Goal: Download file/media

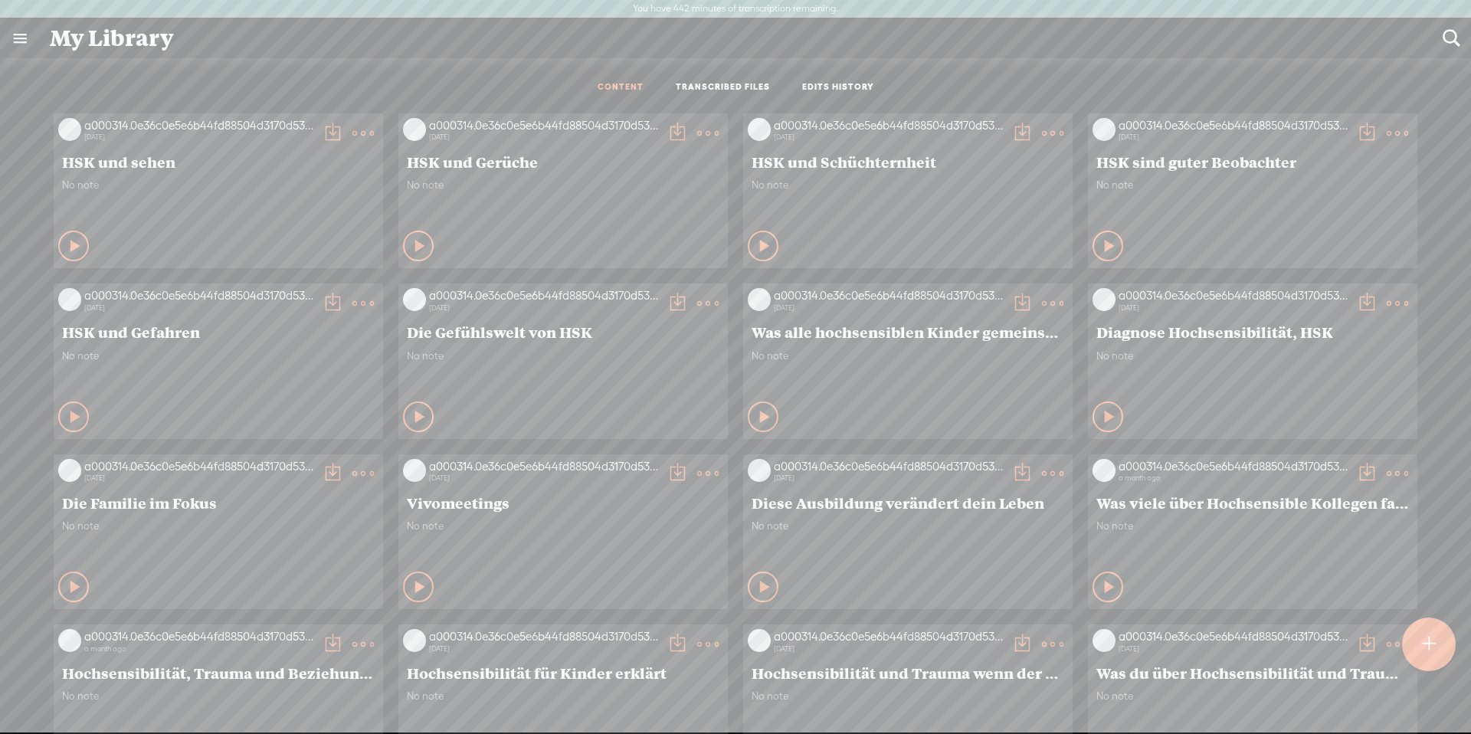
click at [1455, 39] on t at bounding box center [1451, 38] width 20 height 20
type input "Tagebuch"
click at [517, 39] on div "Meine Bibliothek" at bounding box center [735, 38] width 1393 height 40
drag, startPoint x: 1458, startPoint y: 36, endPoint x: 1415, endPoint y: 40, distance: 43.1
click at [1457, 36] on t at bounding box center [1451, 38] width 20 height 20
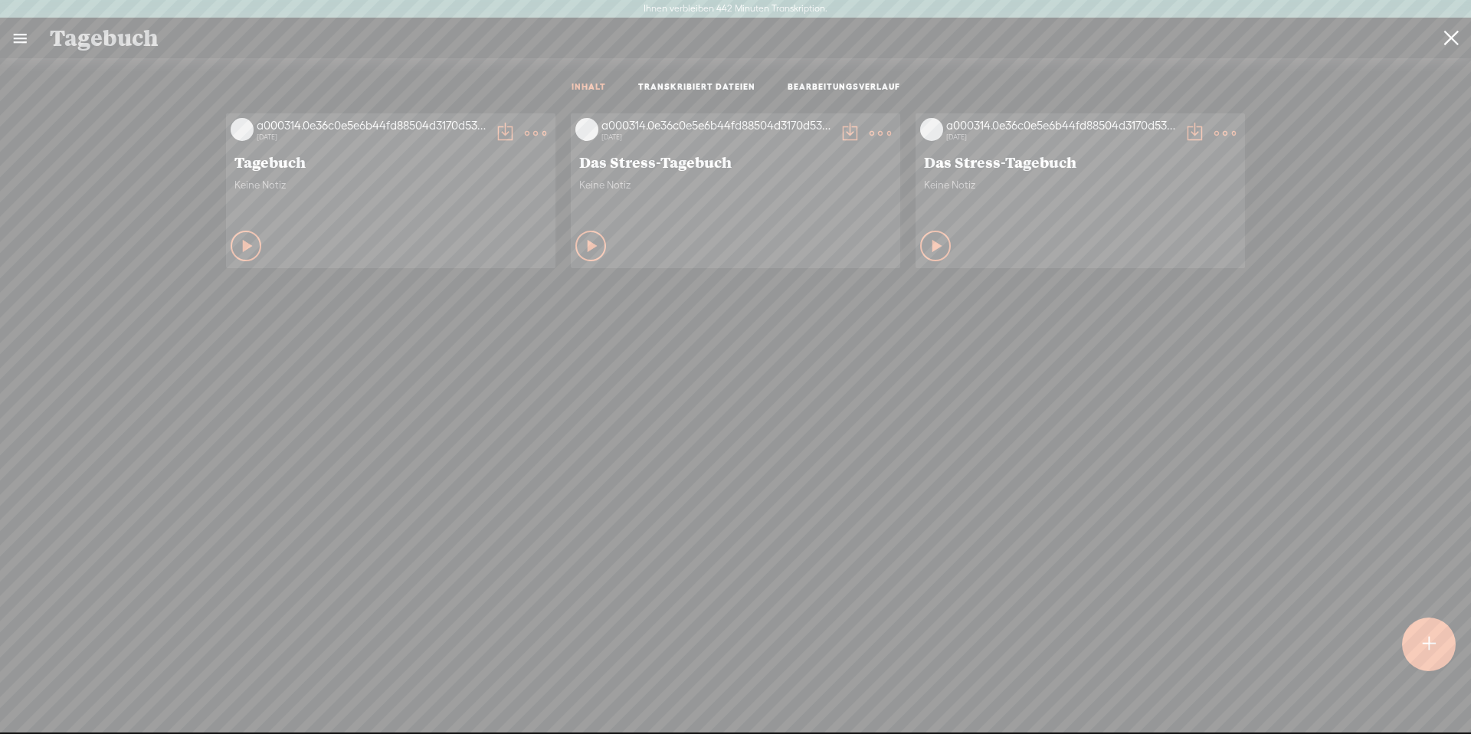
type input "Tagebuch"
click at [241, 249] on icon at bounding box center [248, 245] width 15 height 15
click at [239, 250] on icon at bounding box center [246, 245] width 15 height 15
click at [592, 248] on div "Inhalt abspielen" at bounding box center [591, 246] width 31 height 31
click at [589, 247] on icon at bounding box center [591, 245] width 15 height 15
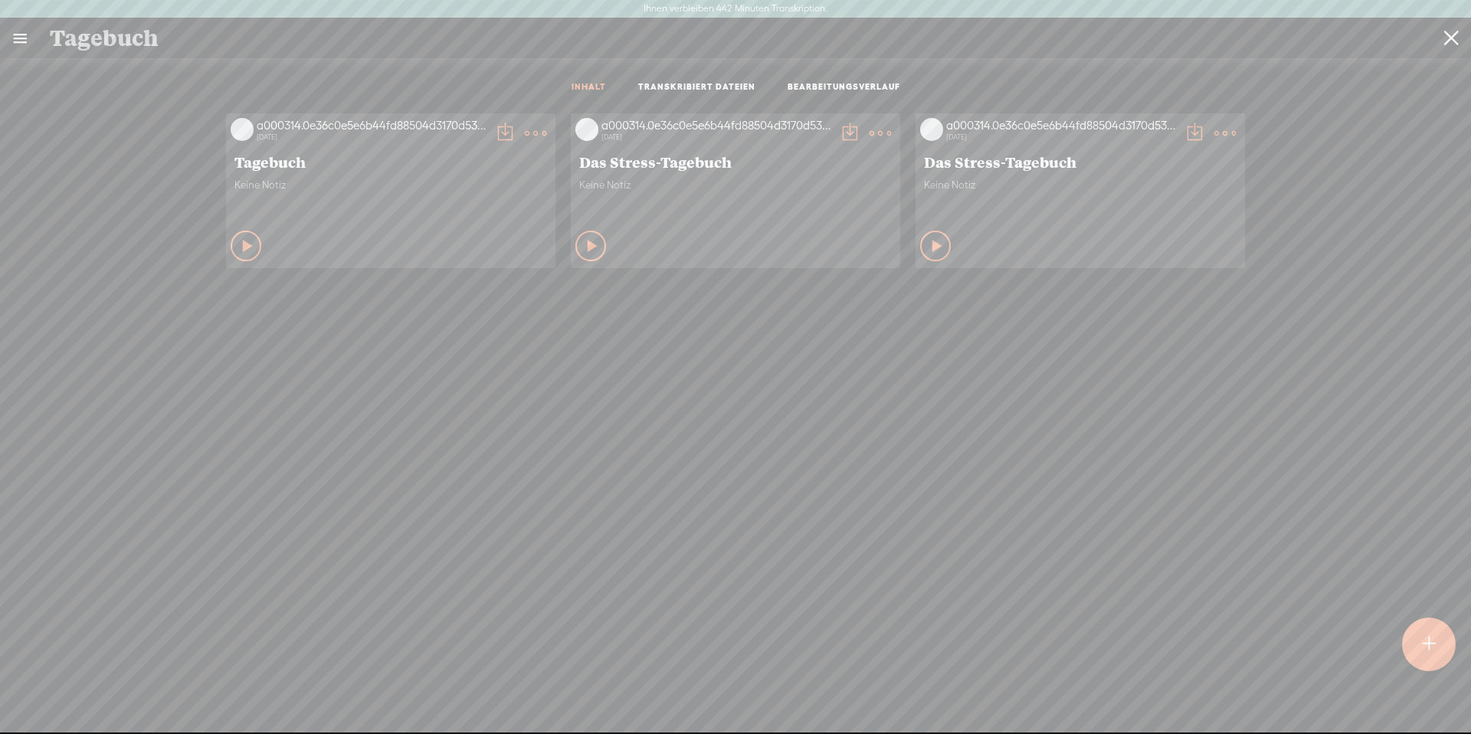
click at [249, 248] on div "Play Content" at bounding box center [246, 246] width 31 height 31
drag, startPoint x: 244, startPoint y: 247, endPoint x: 257, endPoint y: 234, distance: 17.3
click at [244, 247] on icon at bounding box center [246, 245] width 15 height 15
click at [498, 132] on t at bounding box center [504, 133] width 21 height 21
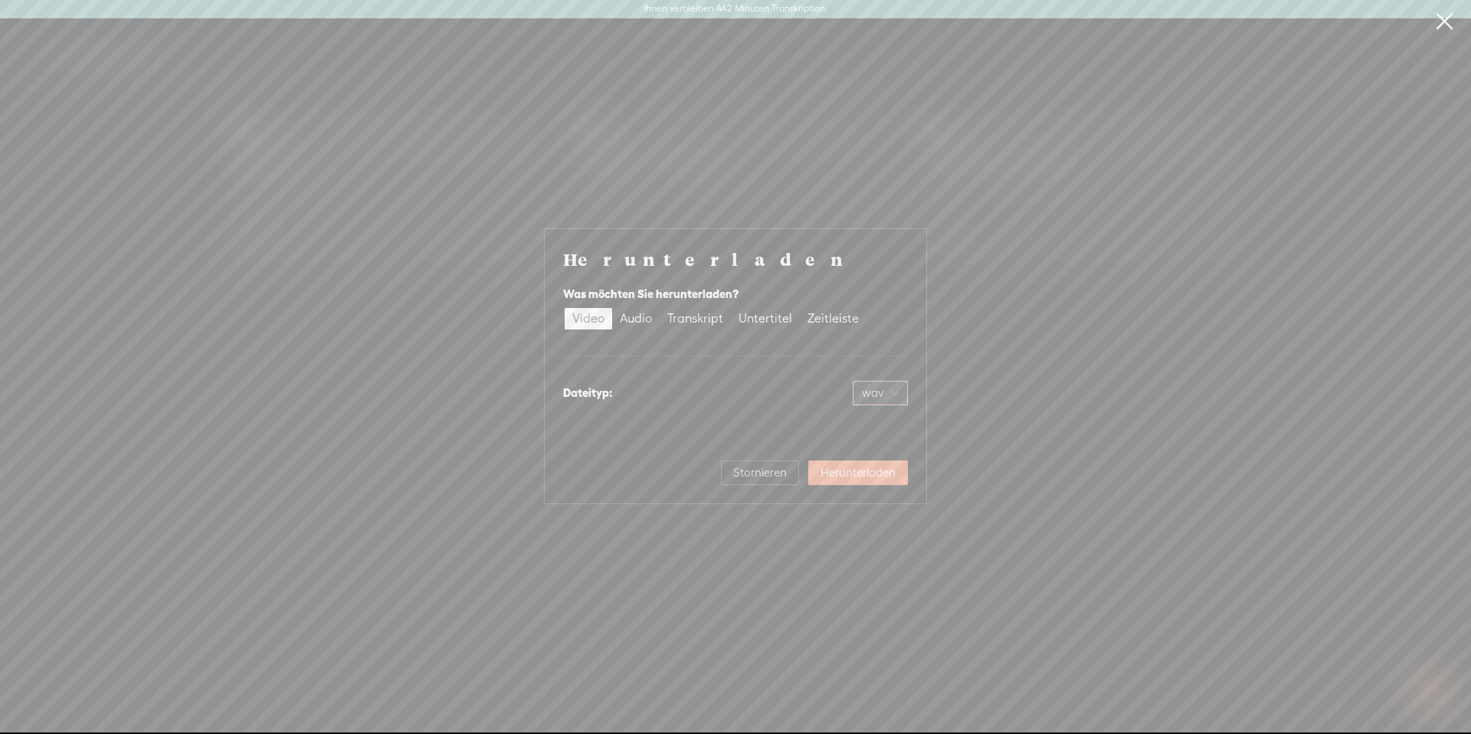
click at [894, 396] on span "wav" at bounding box center [880, 393] width 37 height 23
click at [885, 424] on font "MP4-Video (.mp4)" at bounding box center [854, 425] width 84 height 12
click at [887, 389] on span "wav" at bounding box center [880, 393] width 37 height 23
drag, startPoint x: 849, startPoint y: 418, endPoint x: 842, endPoint y: 412, distance: 9.2
click at [849, 419] on font "MP4-Video (.mp4)" at bounding box center [854, 425] width 84 height 12
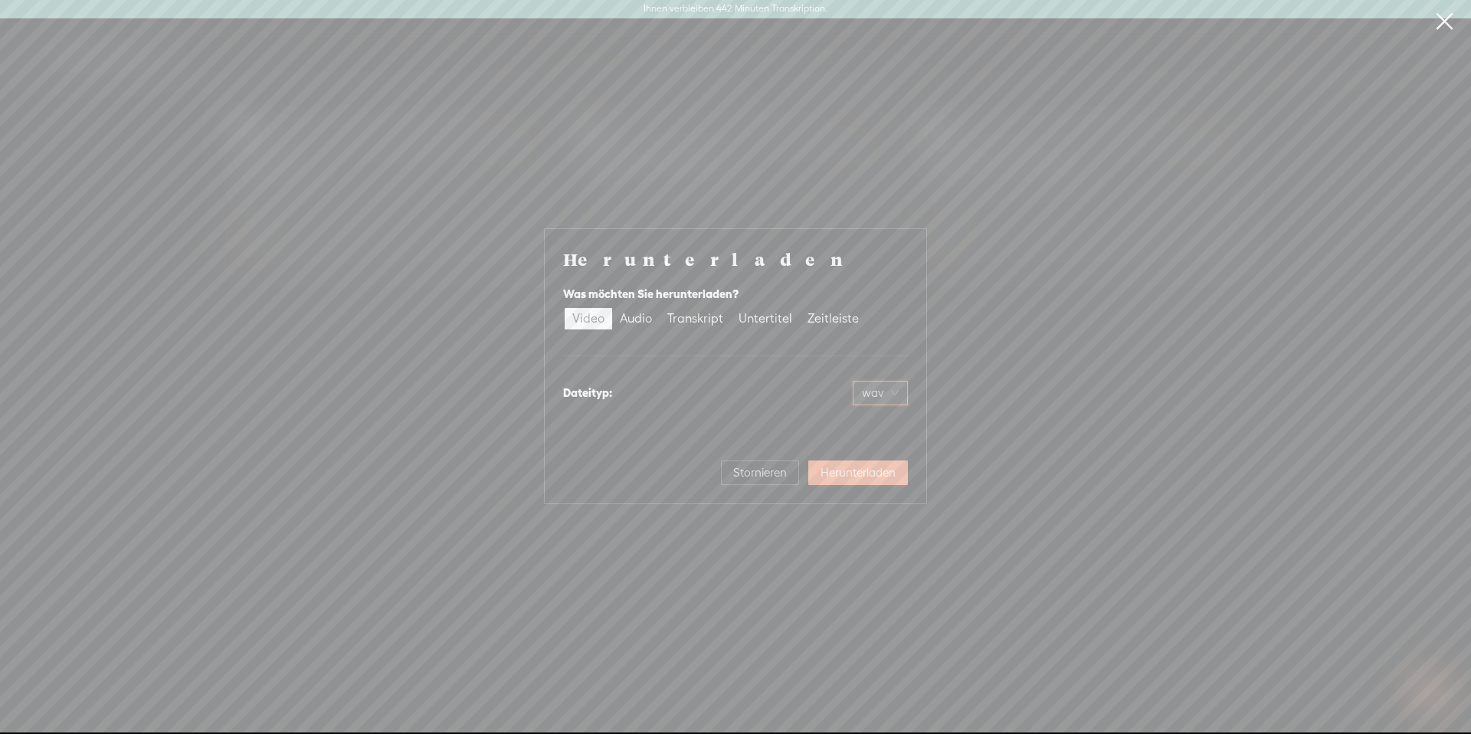
click at [883, 386] on font "wav" at bounding box center [873, 392] width 22 height 13
click at [826, 421] on font "MP4-Video (.mp4)" at bounding box center [854, 425] width 84 height 12
click at [877, 395] on font "wav" at bounding box center [873, 392] width 22 height 13
click at [851, 471] on font "Herunterladen" at bounding box center [858, 472] width 75 height 13
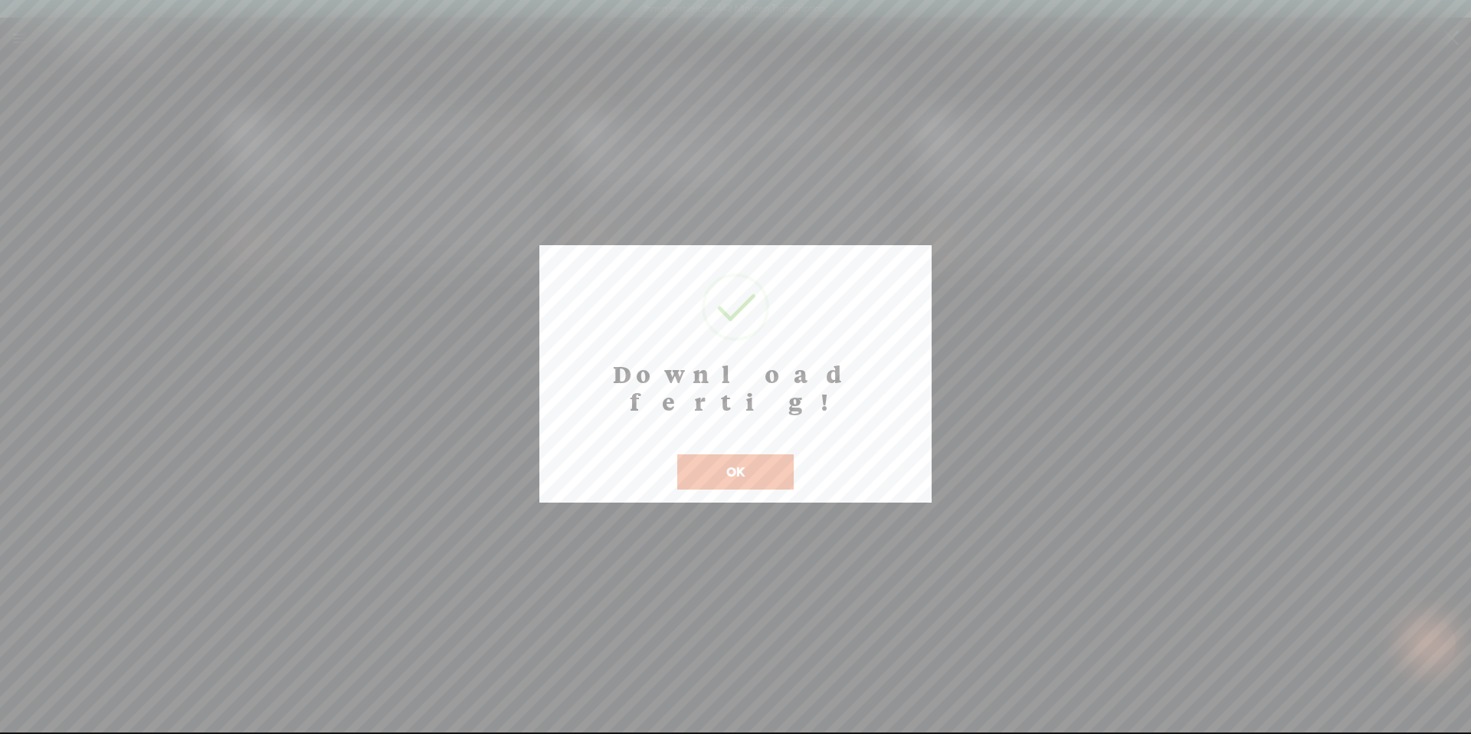
click at [745, 454] on button "OK" at bounding box center [735, 471] width 116 height 35
